Goal: Task Accomplishment & Management: Manage account settings

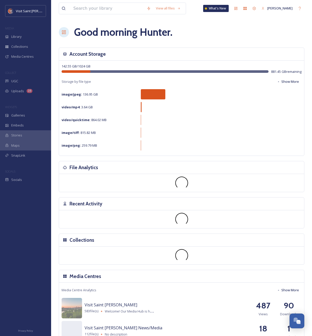
scroll to position [870, 0]
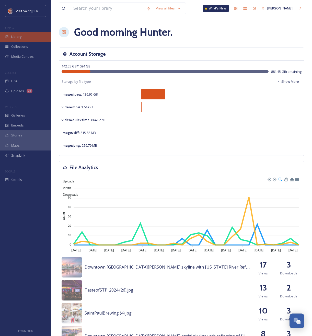
click at [19, 39] on span "Library" at bounding box center [16, 36] width 10 height 5
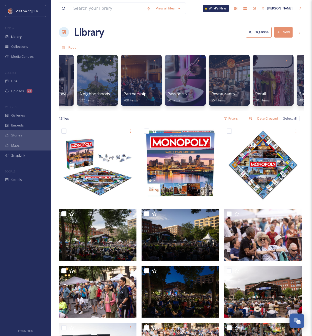
scroll to position [0, 498]
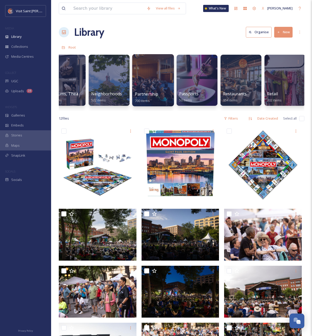
click at [164, 82] on div at bounding box center [153, 80] width 42 height 52
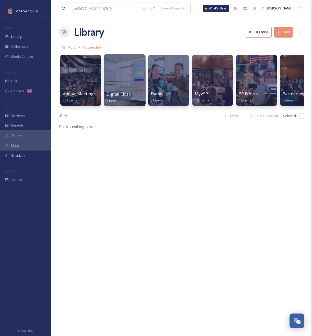
scroll to position [0, 18]
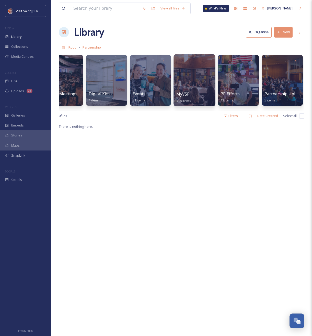
click at [183, 84] on div at bounding box center [194, 80] width 42 height 52
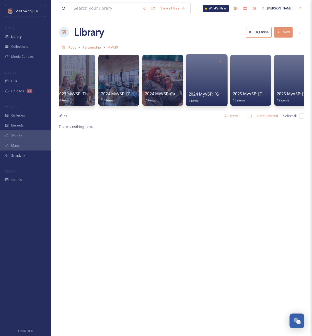
scroll to position [0, 457]
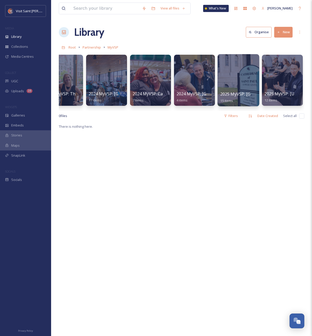
click at [241, 74] on div at bounding box center [238, 80] width 42 height 52
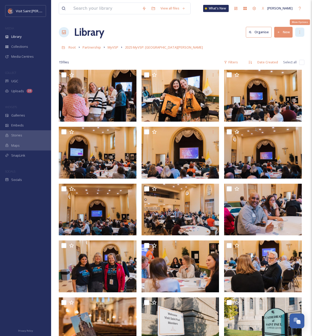
click at [300, 33] on icon at bounding box center [299, 32] width 4 height 4
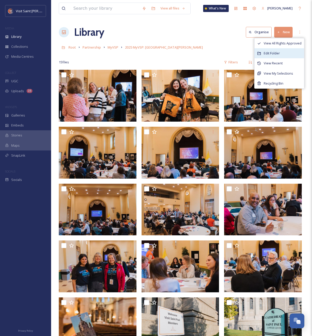
click at [283, 49] on div "Edit Folder" at bounding box center [279, 53] width 50 height 10
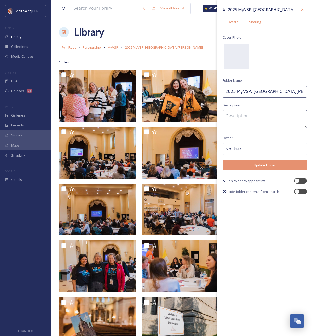
click at [256, 26] on div "Sharing" at bounding box center [254, 22] width 22 height 10
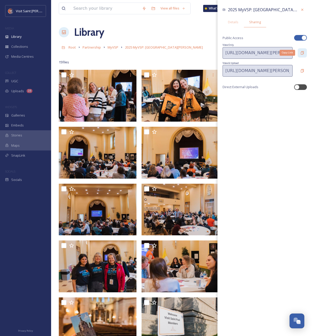
click at [302, 55] on icon at bounding box center [302, 53] width 4 height 4
click at [301, 8] on icon at bounding box center [302, 10] width 4 height 4
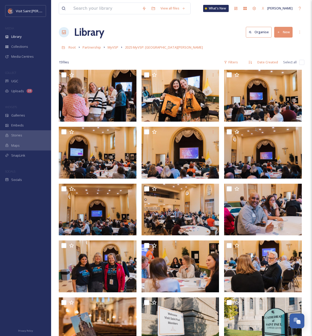
drag, startPoint x: 196, startPoint y: 36, endPoint x: 207, endPoint y: 28, distance: 14.6
click at [196, 38] on div "Library Organise New" at bounding box center [181, 32] width 245 height 15
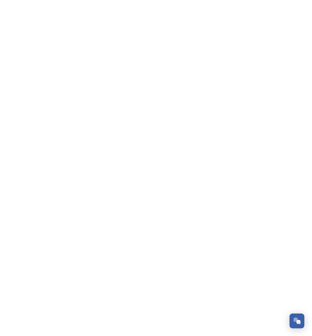
scroll to position [870, 0]
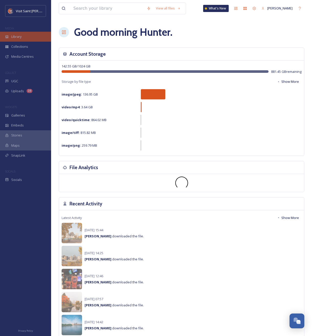
click at [22, 33] on div "Library" at bounding box center [25, 37] width 51 height 10
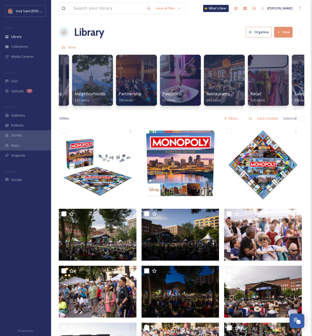
scroll to position [0, 516]
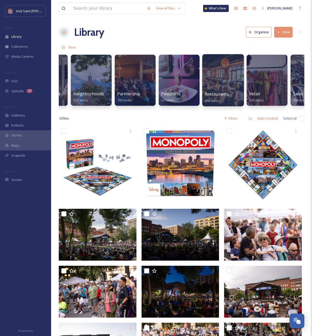
click at [208, 79] on div at bounding box center [223, 80] width 42 height 52
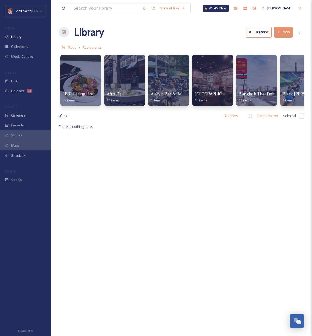
click at [283, 32] on button "New" at bounding box center [283, 32] width 18 height 10
click at [269, 64] on icon at bounding box center [268, 64] width 4 height 4
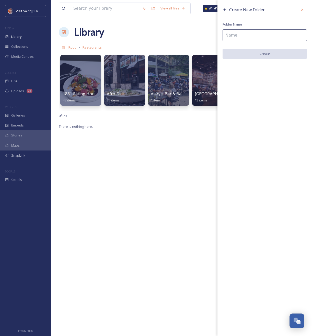
click at [248, 33] on input at bounding box center [264, 35] width 84 height 12
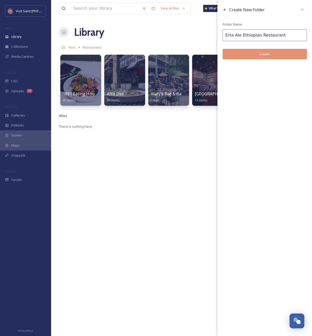
type input "Erta Ale Ethiopian Restaurant"
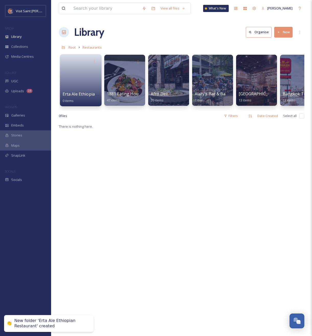
click at [73, 83] on link at bounding box center [81, 78] width 36 height 25
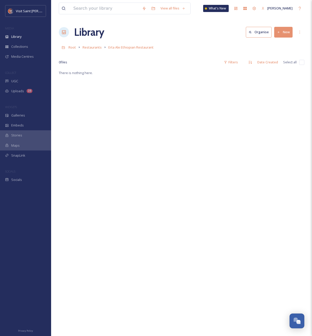
click at [284, 32] on button "New" at bounding box center [283, 32] width 18 height 10
click at [281, 45] on span "File Upload" at bounding box center [280, 44] width 17 height 5
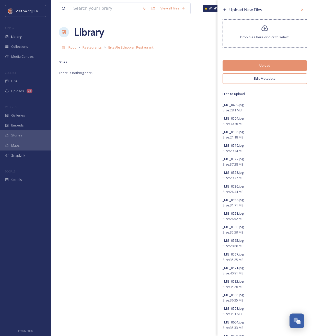
click at [262, 79] on button "Edit Metadata" at bounding box center [264, 78] width 84 height 10
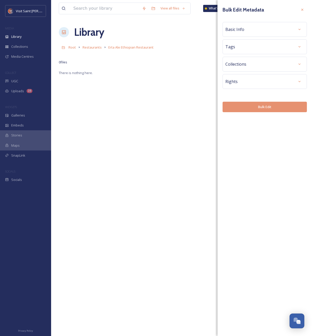
click at [256, 29] on div "Basic Info" at bounding box center [264, 29] width 79 height 9
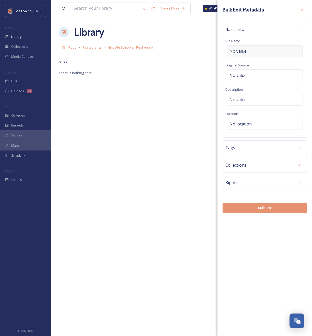
click at [256, 51] on div "No value." at bounding box center [264, 51] width 76 height 12
type input "Erta_Ale_VSP"
click at [246, 125] on span "No location" at bounding box center [240, 122] width 22 height 6
click at [246, 124] on input at bounding box center [265, 123] width 76 height 11
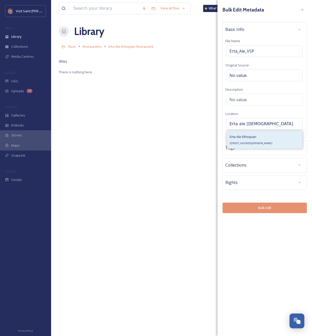
type input "Erta ale [DEMOGRAPHIC_DATA]"
click at [251, 145] on div "Erta Ale Ethiopian [STREET_ADDRESS][PERSON_NAME]" at bounding box center [250, 139] width 43 height 12
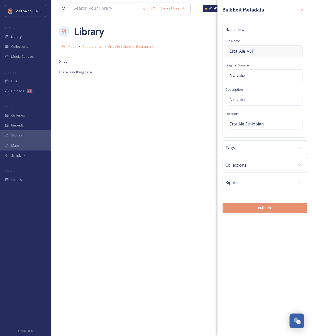
click at [254, 50] on div "Erta_Ale_VSP" at bounding box center [264, 51] width 76 height 12
drag, startPoint x: 252, startPoint y: 50, endPoint x: 249, endPoint y: 50, distance: 3.3
click at [249, 50] on input "Erta_Ale_VSP" at bounding box center [264, 51] width 79 height 12
click at [248, 51] on input "Erta_Ale_VSP" at bounding box center [264, 51] width 79 height 12
drag, startPoint x: 246, startPoint y: 51, endPoint x: 259, endPoint y: 51, distance: 13.3
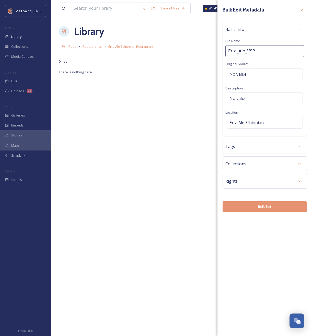
click at [259, 51] on input "Erta_Ale_VSP" at bounding box center [264, 51] width 79 height 12
type input "Erta_Ale_Credit_VisitSaintPaul"
click at [290, 187] on div "Rights" at bounding box center [264, 181] width 84 height 15
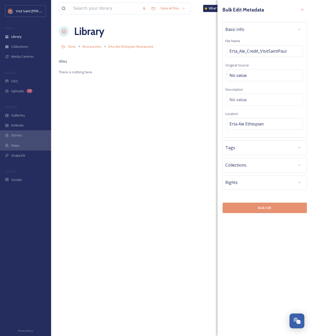
click at [289, 185] on div "Rights" at bounding box center [264, 182] width 79 height 9
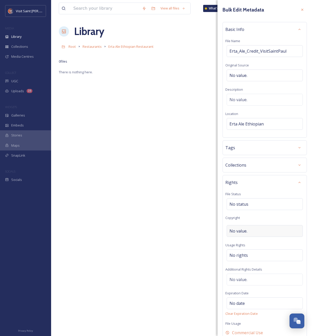
click at [251, 230] on div "No value." at bounding box center [264, 231] width 76 height 12
type input "[PERSON_NAME], Visit [GEOGRAPHIC_DATA][PERSON_NAME]"
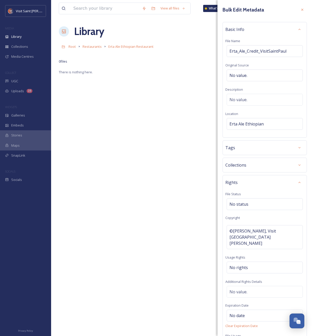
click at [291, 180] on div "Rights" at bounding box center [264, 182] width 79 height 9
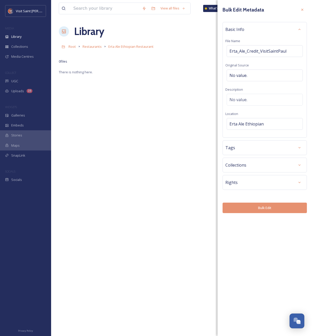
click at [264, 210] on button "Bulk Edit" at bounding box center [264, 207] width 84 height 10
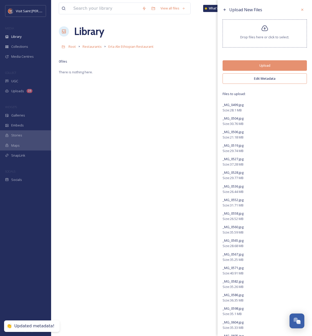
click at [273, 67] on button "Upload" at bounding box center [264, 65] width 84 height 10
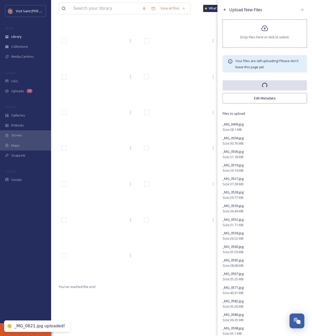
scroll to position [0, 0]
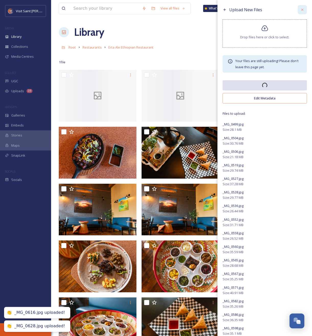
click at [302, 9] on icon at bounding box center [302, 10] width 2 height 2
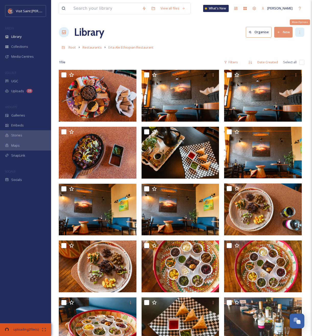
click at [299, 30] on div "More Options" at bounding box center [299, 32] width 9 height 9
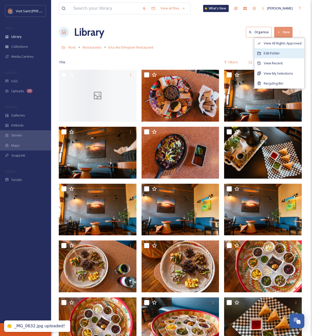
click at [276, 53] on span "Edit Folder" at bounding box center [271, 53] width 16 height 5
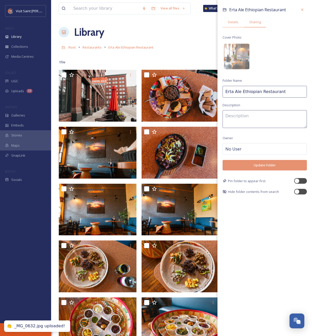
click at [254, 22] on span "Sharing" at bounding box center [255, 22] width 12 height 5
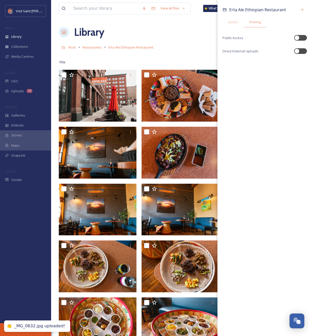
drag, startPoint x: 297, startPoint y: 39, endPoint x: 289, endPoint y: 43, distance: 8.6
click at [296, 39] on div at bounding box center [296, 37] width 5 height 5
checkbox input "true"
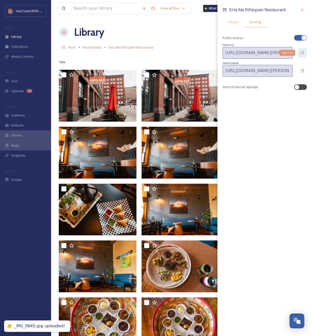
click at [300, 53] on icon at bounding box center [302, 53] width 4 height 4
click at [304, 8] on icon at bounding box center [302, 10] width 4 height 4
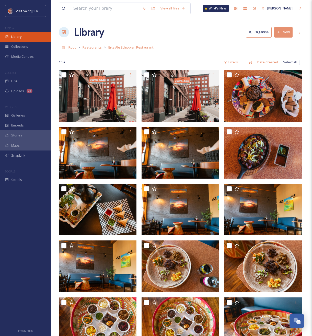
click at [20, 36] on span "Library" at bounding box center [16, 36] width 10 height 5
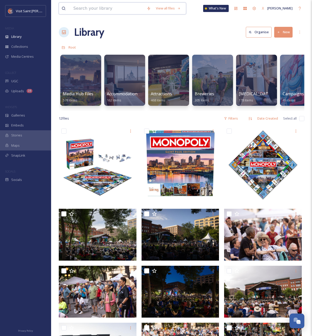
click at [104, 7] on input at bounding box center [107, 8] width 73 height 11
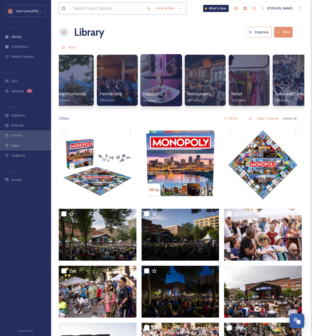
scroll to position [0, 534]
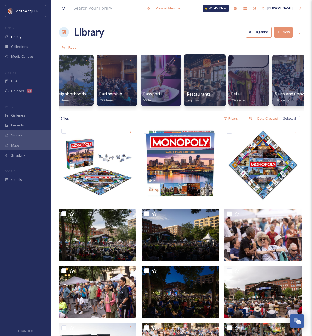
click at [188, 75] on div at bounding box center [205, 80] width 42 height 52
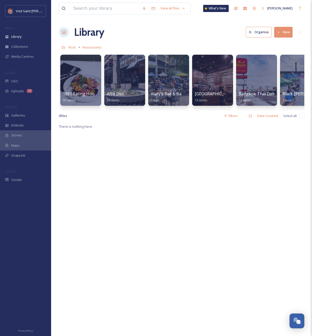
click at [285, 32] on button "New" at bounding box center [283, 32] width 18 height 10
click at [274, 64] on span "Folder" at bounding box center [277, 64] width 10 height 5
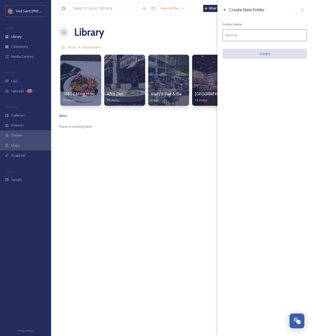
click at [253, 37] on input at bounding box center [264, 35] width 84 height 12
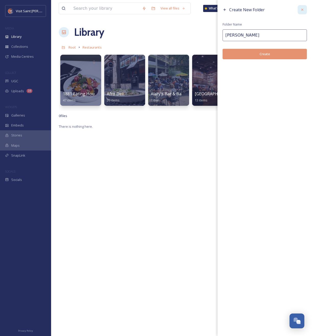
type input "[PERSON_NAME]"
click at [301, 9] on icon at bounding box center [302, 10] width 4 height 4
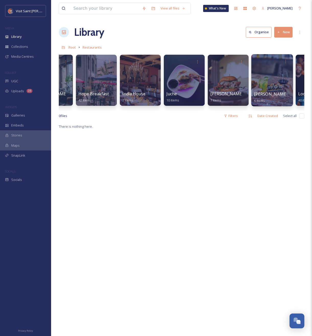
scroll to position [0, 1259]
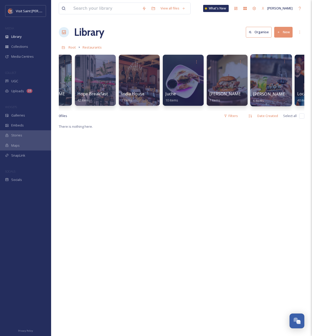
click at [272, 80] on div at bounding box center [271, 80] width 42 height 52
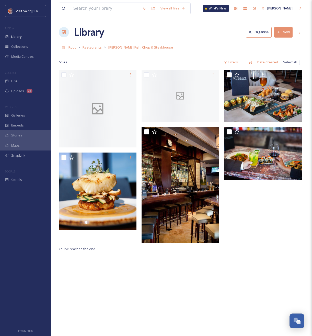
click at [285, 33] on button "New" at bounding box center [283, 32] width 18 height 10
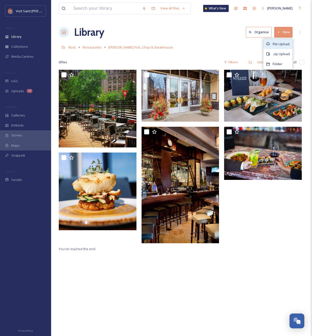
click at [279, 44] on span "File Upload" at bounding box center [280, 44] width 17 height 5
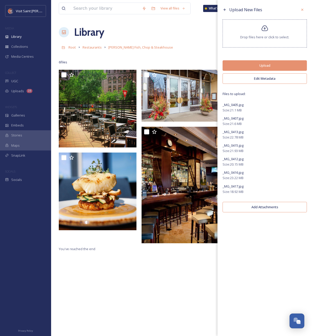
click at [275, 79] on button "Edit Metadata" at bounding box center [264, 78] width 84 height 10
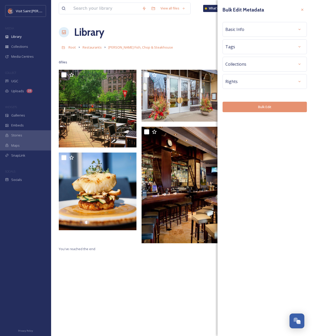
click at [261, 30] on div "Basic Info" at bounding box center [264, 29] width 79 height 9
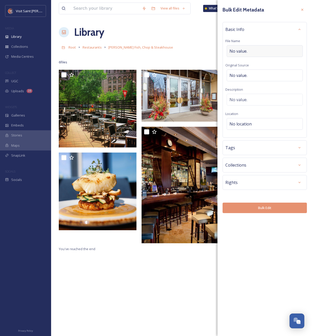
click at [250, 51] on div "No value." at bounding box center [264, 51] width 76 height 12
type input "Kincaids_Credit_VisitSaintPaul"
click at [252, 124] on div "No location" at bounding box center [264, 123] width 76 height 12
click at [248, 124] on input at bounding box center [265, 123] width 76 height 11
type input "[PERSON_NAME]"
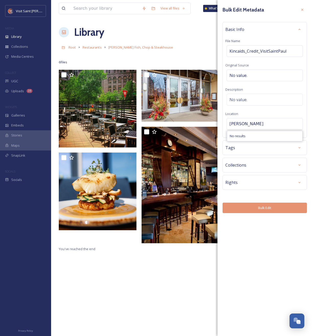
drag, startPoint x: 235, startPoint y: 123, endPoint x: 216, endPoint y: 122, distance: 18.6
click at [216, 122] on div "View all files What's New [PERSON_NAME] Library Organise New Root Restaurants […" at bounding box center [181, 202] width 261 height 405
click at [285, 184] on div "Rights" at bounding box center [264, 182] width 79 height 9
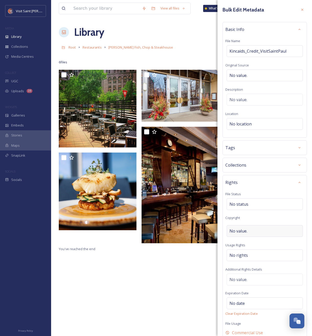
click at [246, 231] on span "No value." at bounding box center [238, 231] width 18 height 6
type input "[PERSON_NAME], Visit [GEOGRAPHIC_DATA][PERSON_NAME]"
click at [301, 181] on icon at bounding box center [299, 182] width 4 height 4
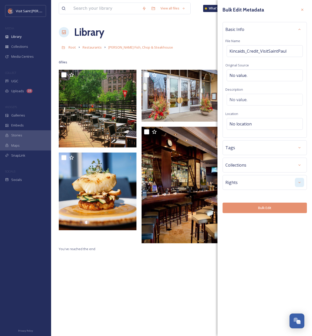
click at [267, 206] on button "Bulk Edit" at bounding box center [264, 207] width 84 height 10
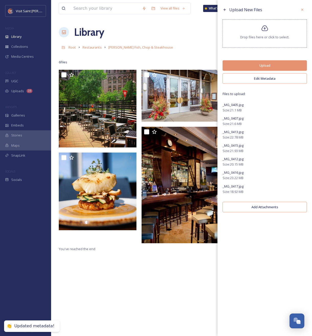
click at [263, 67] on button "Upload" at bounding box center [264, 65] width 84 height 10
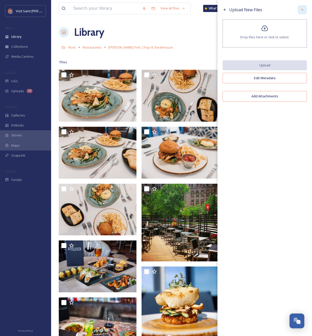
click at [301, 10] on icon at bounding box center [302, 10] width 4 height 4
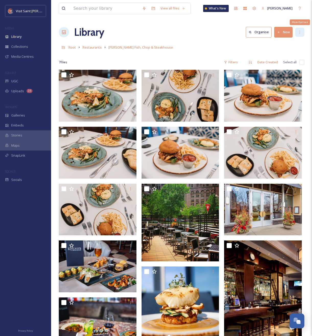
click at [296, 33] on div "More Options" at bounding box center [299, 32] width 9 height 9
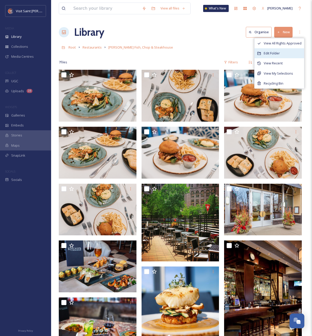
click at [281, 52] on div "Edit Folder" at bounding box center [279, 53] width 50 height 10
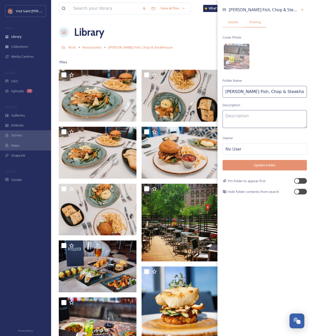
click at [254, 25] on span "Sharing" at bounding box center [255, 22] width 12 height 5
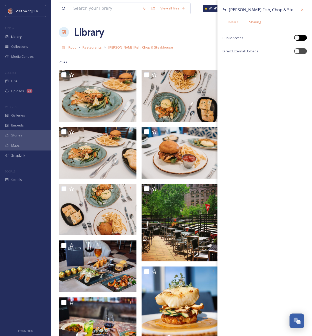
click at [301, 36] on div at bounding box center [302, 37] width 3 height 3
checkbox input "true"
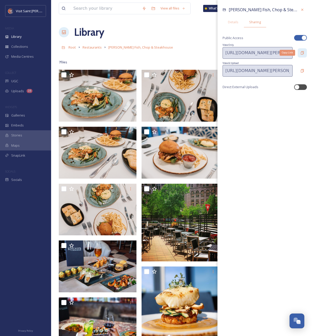
click at [299, 53] on div "Copy Link" at bounding box center [301, 52] width 9 height 9
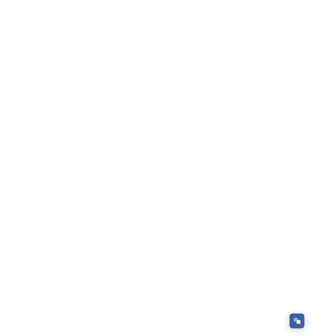
scroll to position [870, 0]
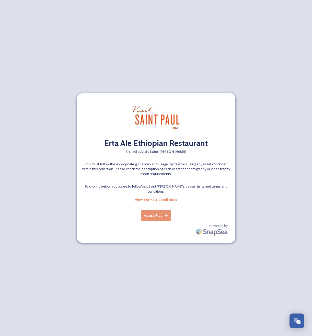
click at [161, 212] on button "Access Files" at bounding box center [156, 215] width 30 height 10
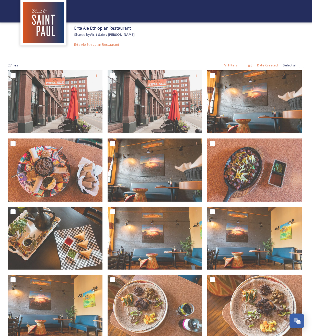
scroll to position [0, 0]
